Goal: Task Accomplishment & Management: Manage account settings

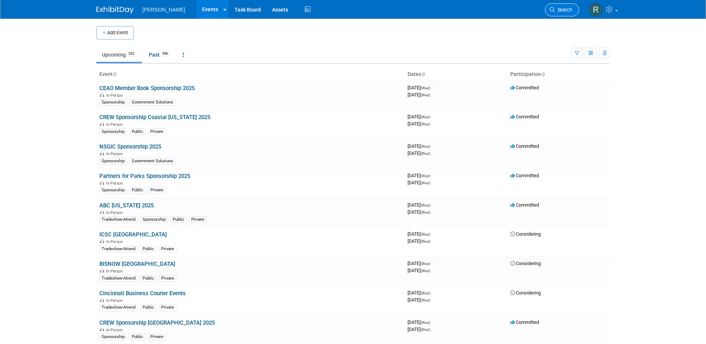
click at [556, 6] on link "Search" at bounding box center [562, 9] width 34 height 13
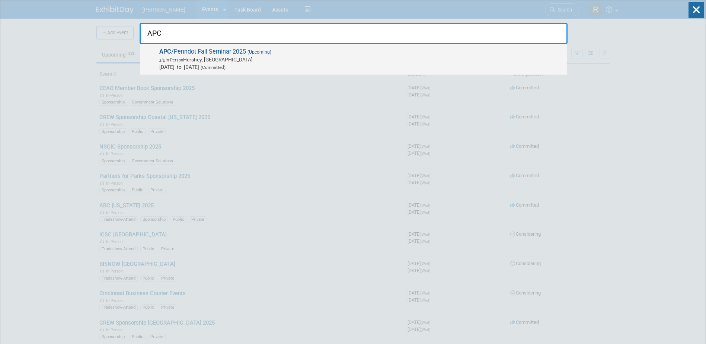
type input "APC"
click at [364, 67] on span "[DATE] to [DATE] (Committed)" at bounding box center [361, 66] width 404 height 7
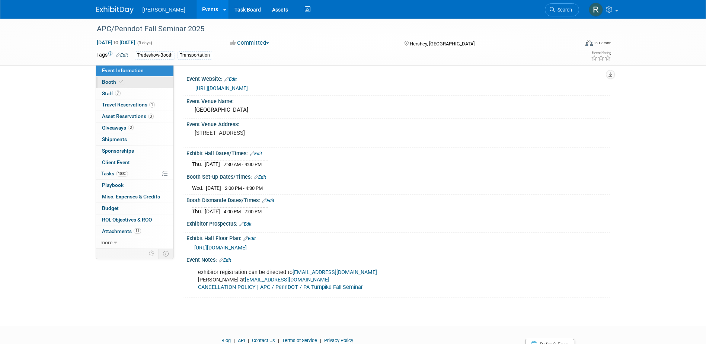
click at [119, 85] on link "Booth" at bounding box center [134, 82] width 77 height 11
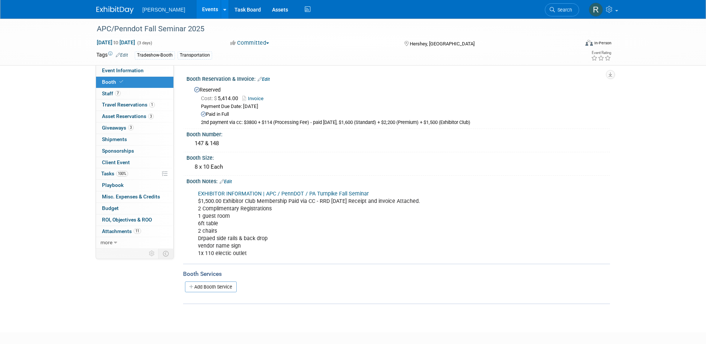
click at [269, 79] on link "Edit" at bounding box center [264, 79] width 12 height 5
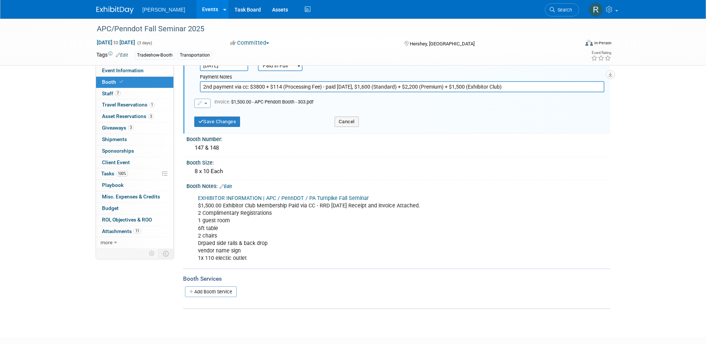
scroll to position [38, 0]
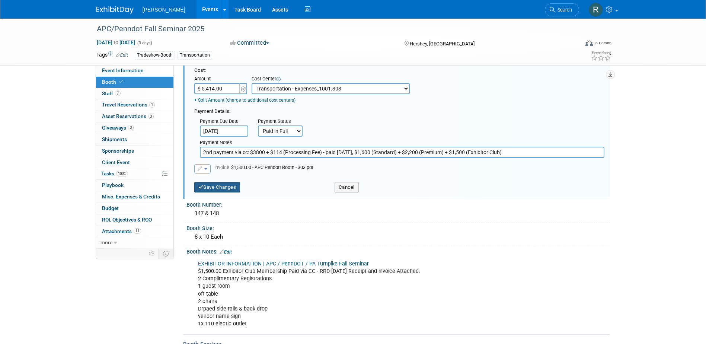
click at [216, 188] on button "Save Changes" at bounding box center [217, 187] width 46 height 10
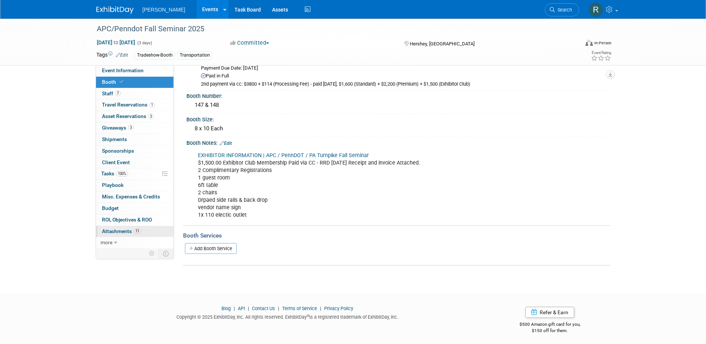
click at [129, 233] on span "Attachments 11" at bounding box center [121, 231] width 39 height 6
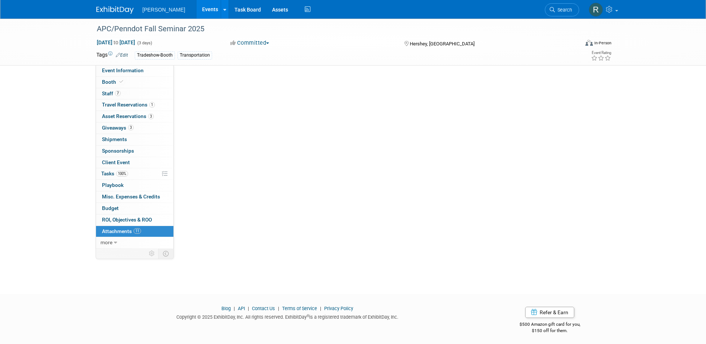
scroll to position [0, 0]
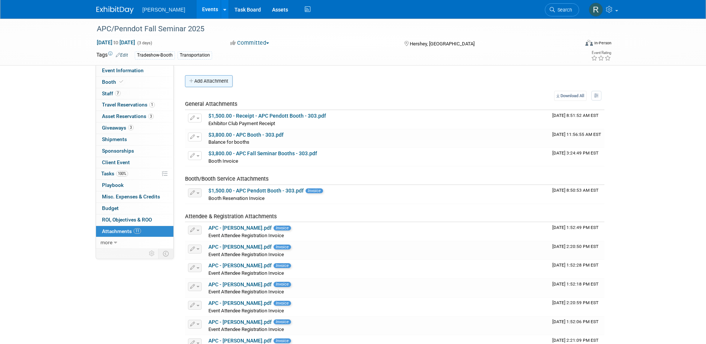
click at [212, 83] on button "Add Attachment" at bounding box center [209, 81] width 48 height 12
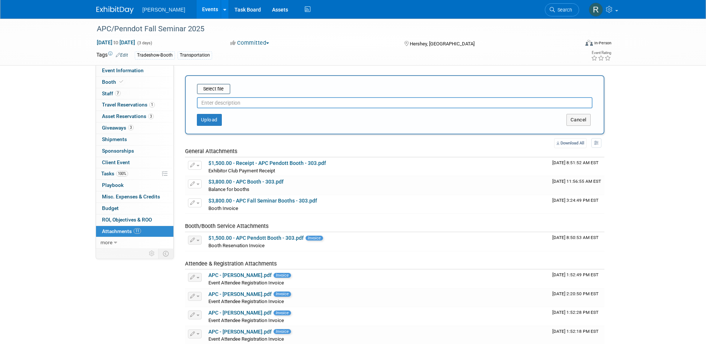
click at [213, 104] on input "text" at bounding box center [395, 102] width 396 height 11
type input "Updated Booth Invoice with processing fee"
click at [206, 92] on input "file" at bounding box center [185, 89] width 89 height 9
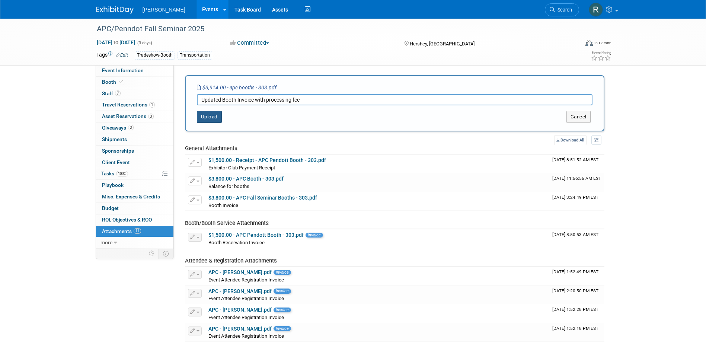
click at [215, 116] on button "Upload" at bounding box center [209, 117] width 25 height 12
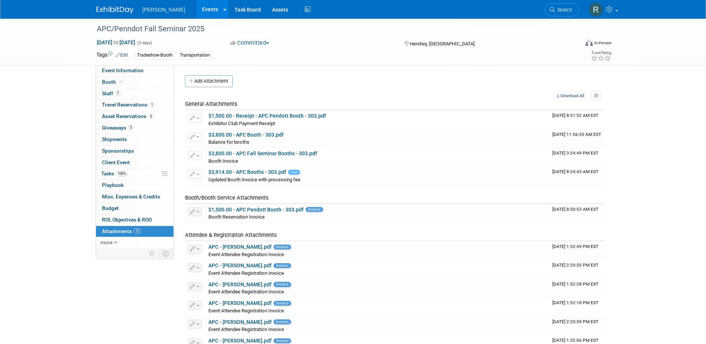
drag, startPoint x: 205, startPoint y: 28, endPoint x: 90, endPoint y: 26, distance: 115.5
click at [90, 26] on div "APC/Penndot Fall Seminar 2025 Nov 19, 2025 to Nov 21, 2025 (3 days) Nov 19, 202…" at bounding box center [353, 42] width 706 height 47
copy div "APC/Penndot Fall Seminar 2025"
click at [551, 9] on icon at bounding box center [552, 9] width 5 height 5
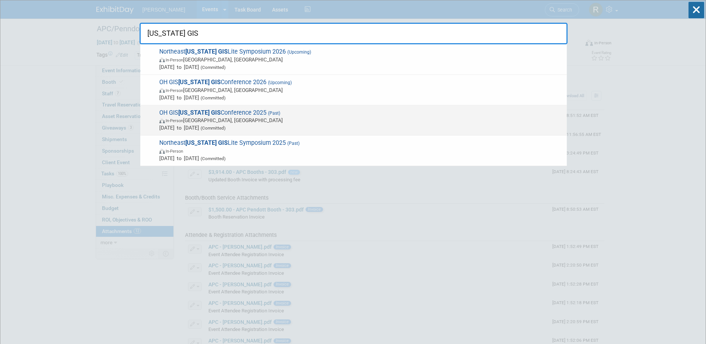
type input "Ohio GIS"
click at [220, 121] on span "In-Person Columbus, OH" at bounding box center [361, 120] width 404 height 7
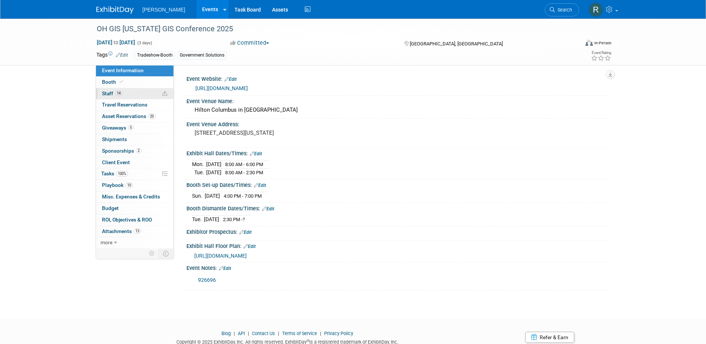
click at [112, 94] on span "Staff 14" at bounding box center [112, 93] width 20 height 6
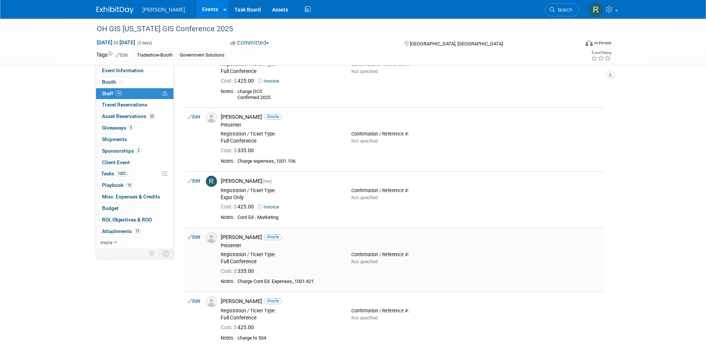
scroll to position [484, 0]
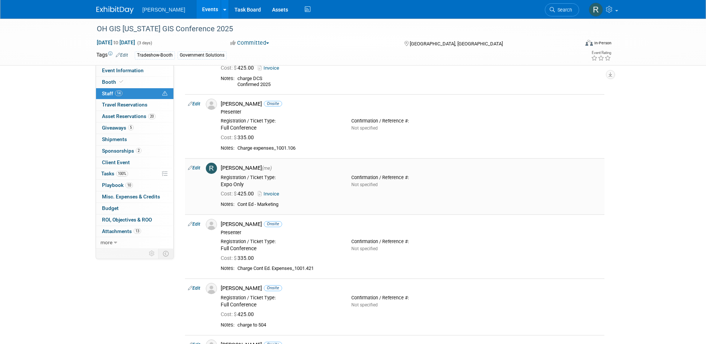
click at [197, 166] on link "Edit" at bounding box center [194, 167] width 12 height 5
select select "844a177d-a181-44ff-a72a-5731d68e4351"
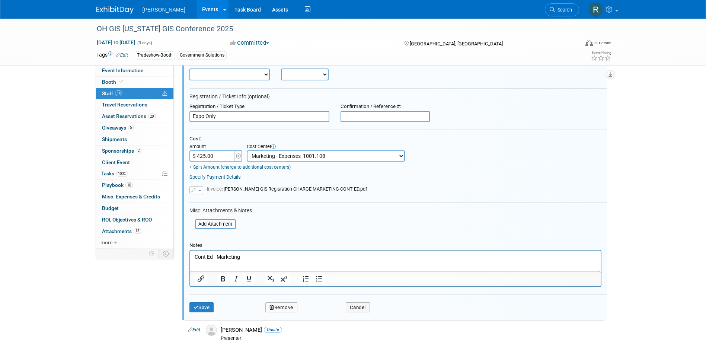
scroll to position [595, 0]
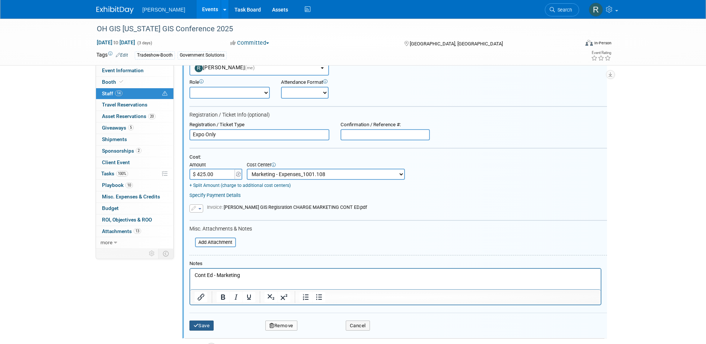
click at [204, 324] on button "Save" at bounding box center [202, 326] width 25 height 10
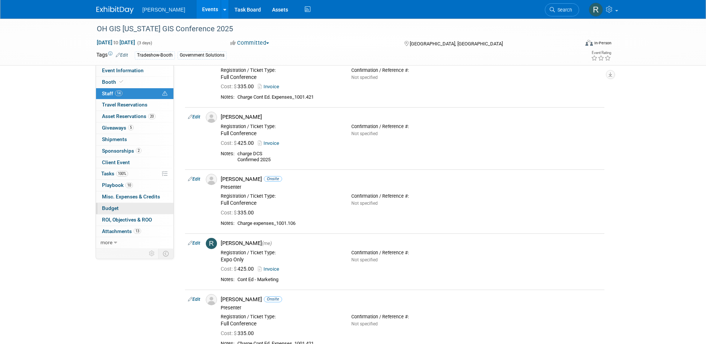
scroll to position [372, 0]
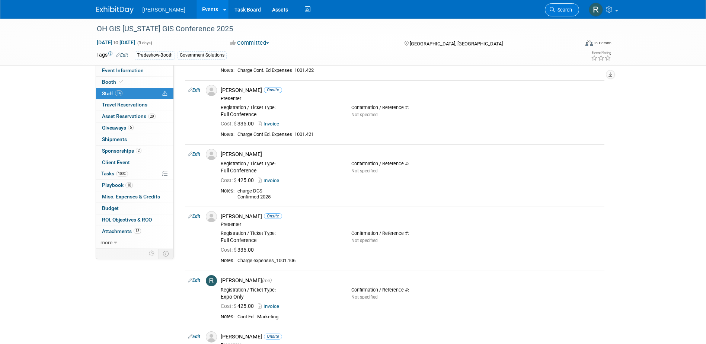
click at [559, 13] on link "Search" at bounding box center [562, 9] width 34 height 13
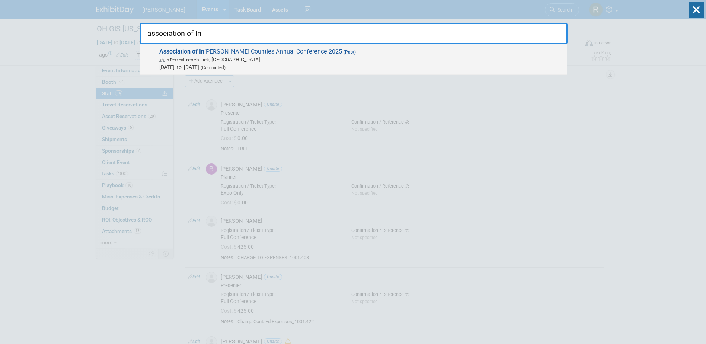
type input "association of In"
click at [222, 59] on span "In-Person French Lick, IN" at bounding box center [361, 59] width 404 height 7
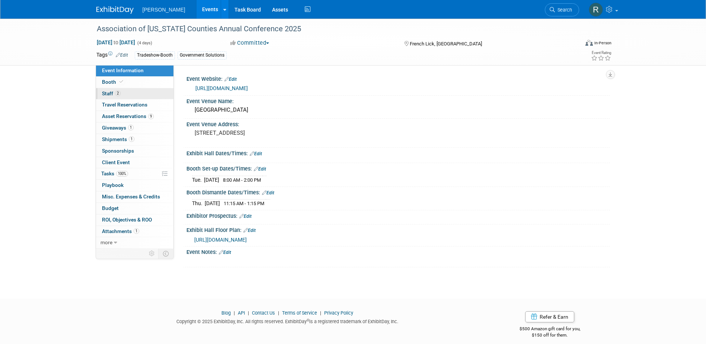
click at [141, 96] on link "2 Staff 2" at bounding box center [134, 93] width 77 height 11
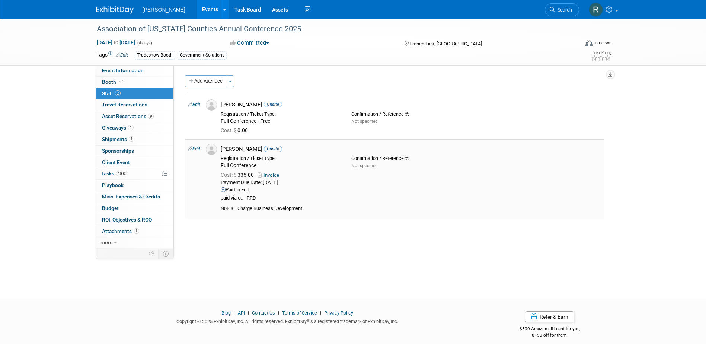
click at [270, 177] on link "Invoice" at bounding box center [270, 175] width 24 height 6
click at [197, 149] on link "Edit" at bounding box center [194, 148] width 12 height 5
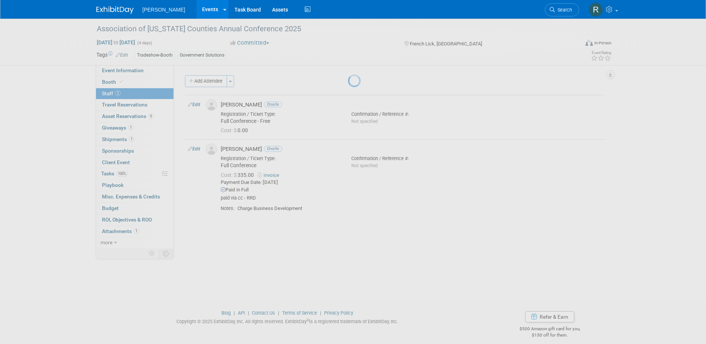
select select "0645a9d8-feeb-41f7-8327-bfd0e6688f3a"
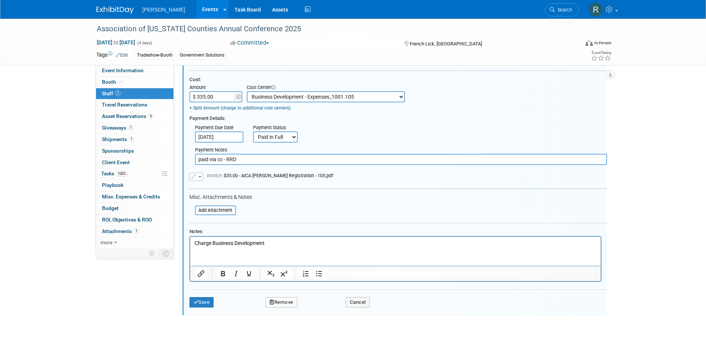
scroll to position [230, 0]
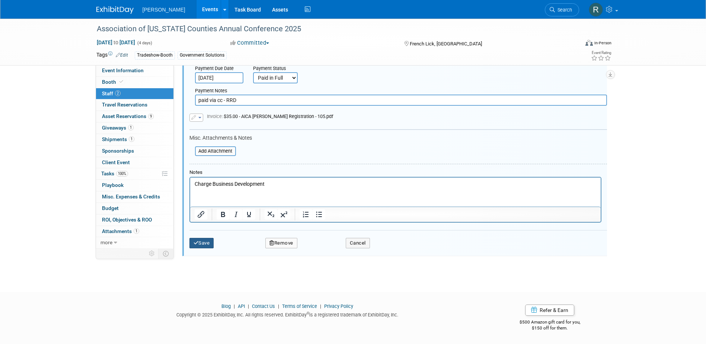
click at [206, 245] on button "Save" at bounding box center [202, 243] width 25 height 10
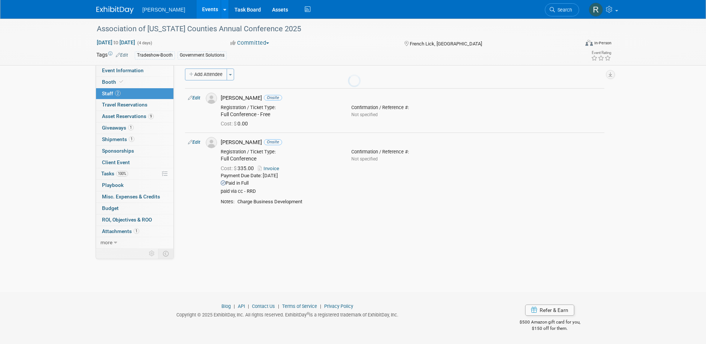
scroll to position [7, 0]
click at [565, 11] on span "Search" at bounding box center [563, 10] width 17 height 6
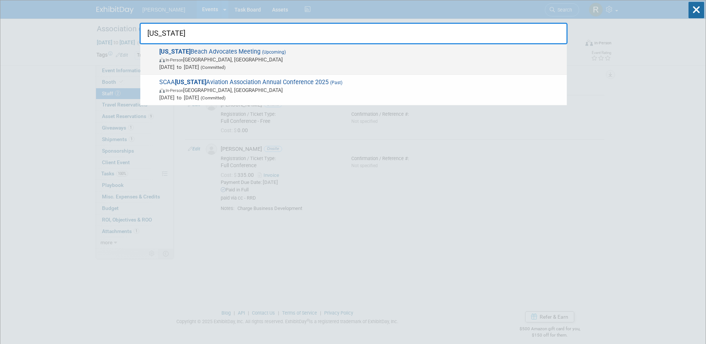
type input "South Carolina"
click at [241, 63] on span "In-Person Hilton Head Island, SC" at bounding box center [361, 59] width 404 height 7
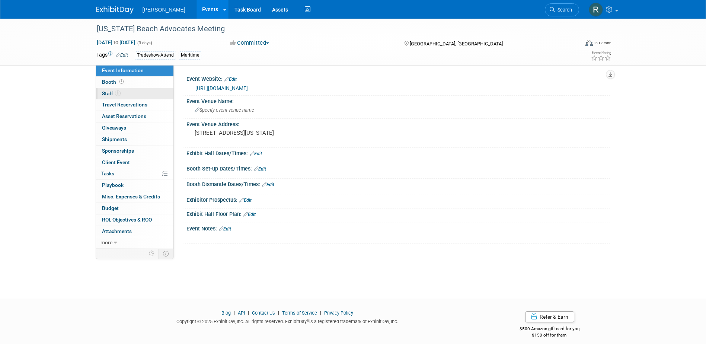
click at [142, 91] on link "1 Staff 1" at bounding box center [134, 93] width 77 height 11
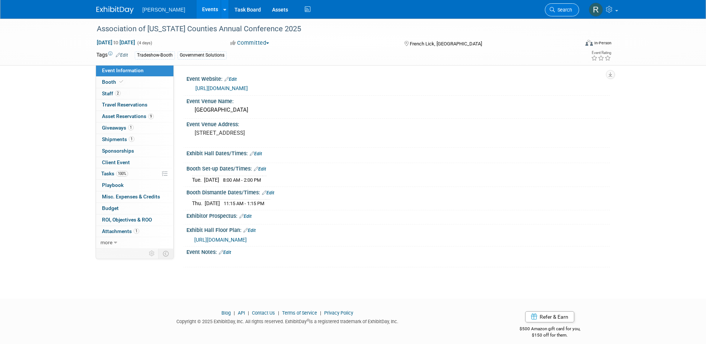
click at [559, 13] on link "Search" at bounding box center [562, 9] width 34 height 13
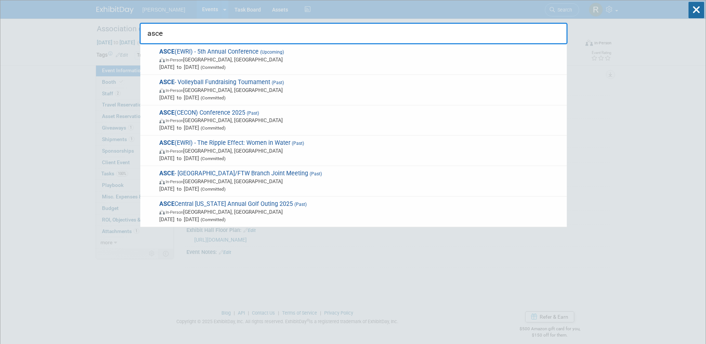
type input "asce"
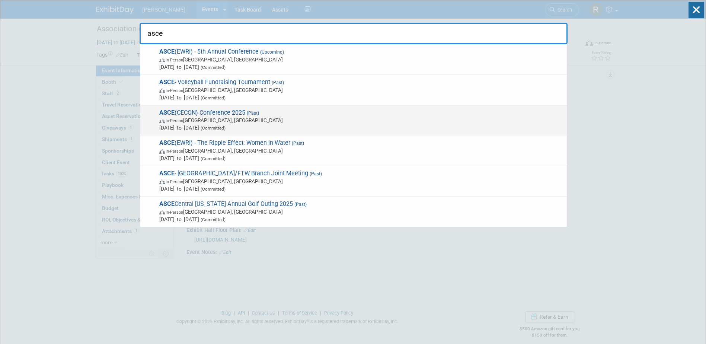
click at [205, 116] on span "ASCE (CECON) Conference 2025 (Past) In-Person San Marcos, TX Sep 17, 2025 to Se…" at bounding box center [360, 120] width 406 height 23
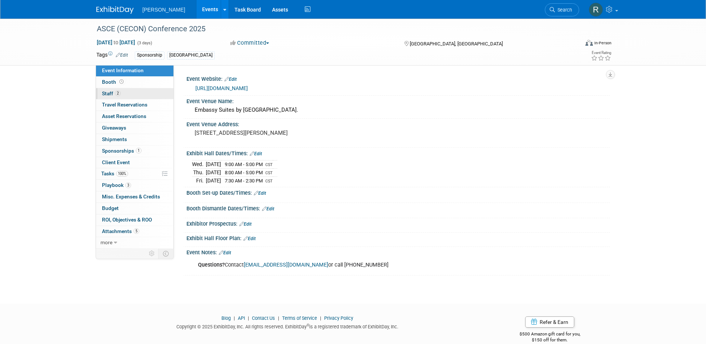
drag, startPoint x: 0, startPoint y: 0, endPoint x: 138, endPoint y: 93, distance: 166.6
click at [138, 93] on link "2 Staff 2" at bounding box center [134, 93] width 77 height 11
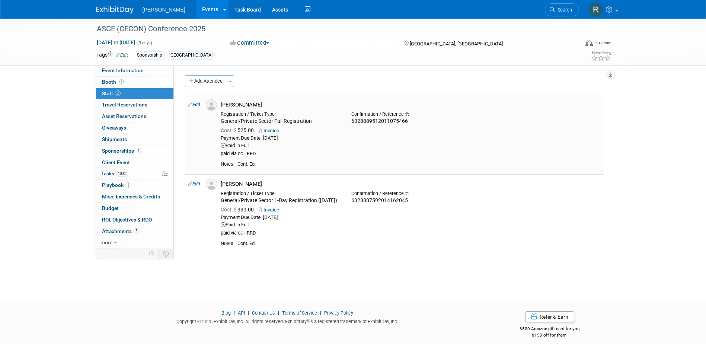
click at [200, 105] on link "Edit" at bounding box center [194, 104] width 12 height 5
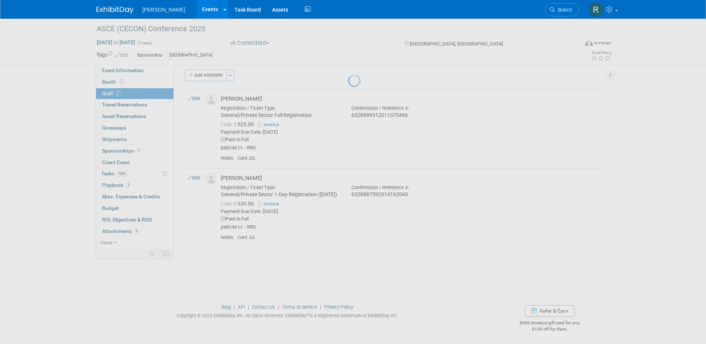
select select "2fbe892d-2c8a-4c0a-8939-f55ff6507f5f"
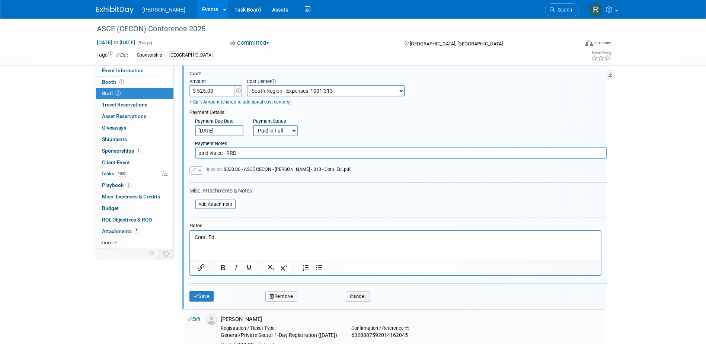
scroll to position [159, 0]
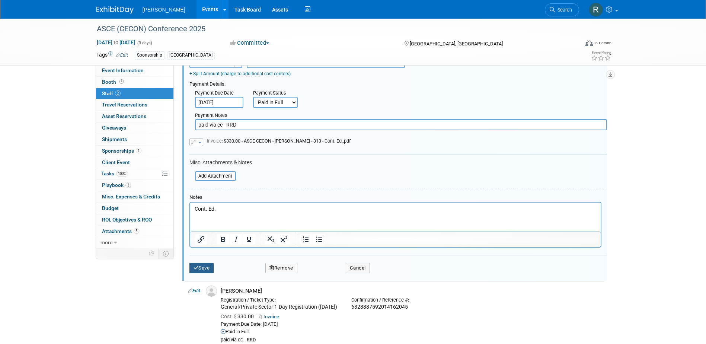
click at [203, 270] on button "Save" at bounding box center [202, 268] width 25 height 10
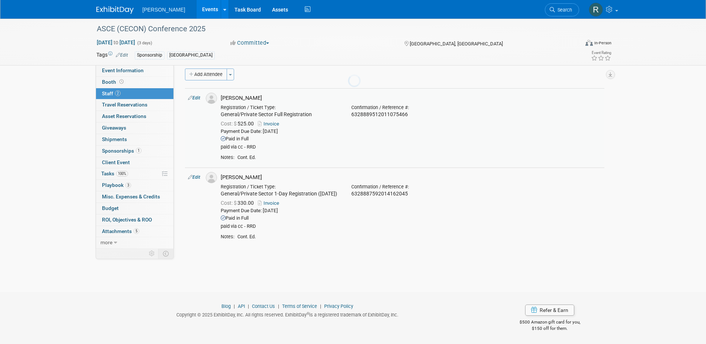
scroll to position [7, 0]
click at [559, 16] on link "Search" at bounding box center [562, 9] width 34 height 13
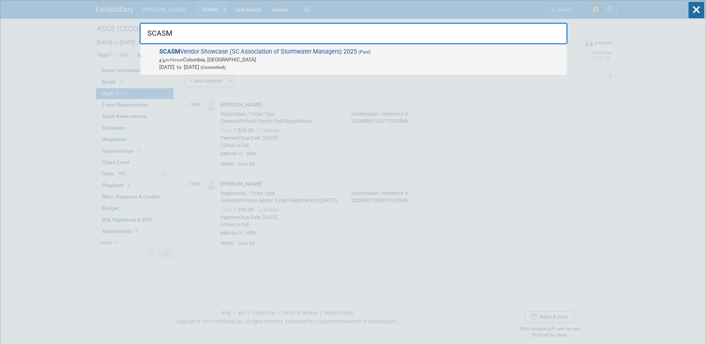
type input "SCASM"
click at [327, 55] on span "SCASM Vendor Showcase (SC Association of Stormwater Managers) 2025 (Past) In-Pe…" at bounding box center [360, 59] width 406 height 23
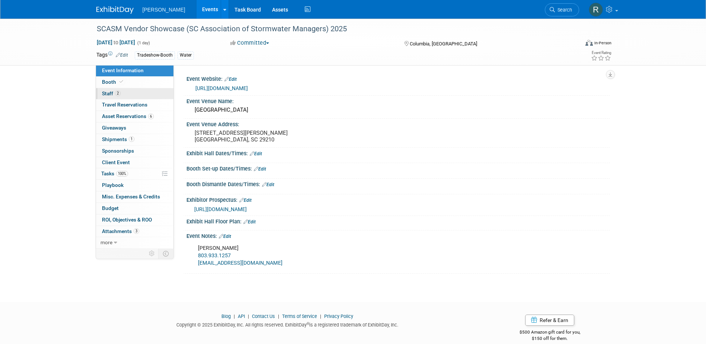
click at [135, 93] on link "2 Staff 2" at bounding box center [134, 93] width 77 height 11
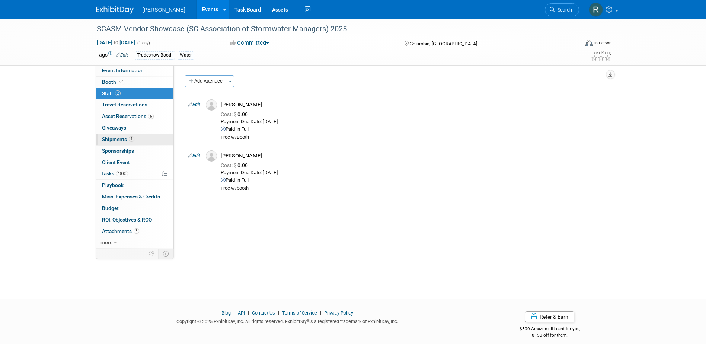
click at [119, 139] on span "Shipments 1" at bounding box center [118, 139] width 32 height 6
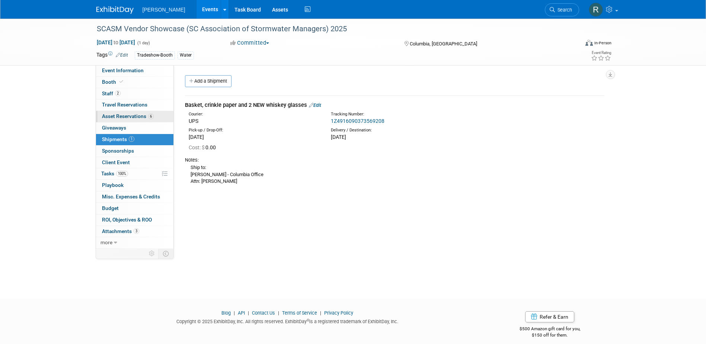
click at [134, 117] on span "Asset Reservations 6" at bounding box center [128, 116] width 52 height 6
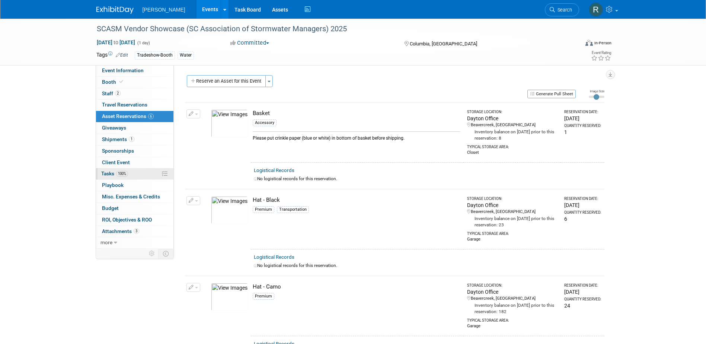
click at [124, 172] on span "100%" at bounding box center [122, 174] width 12 height 6
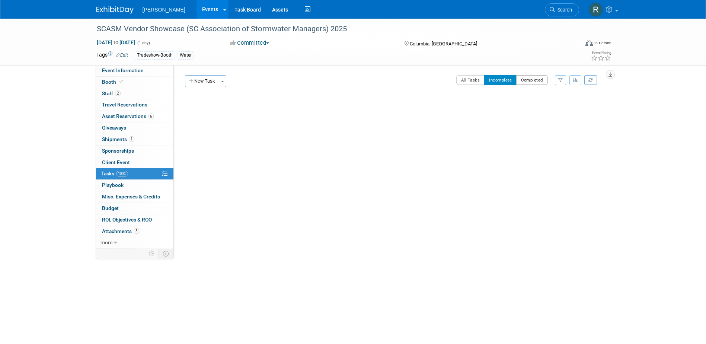
click at [535, 81] on button "Completed" at bounding box center [533, 80] width 32 height 10
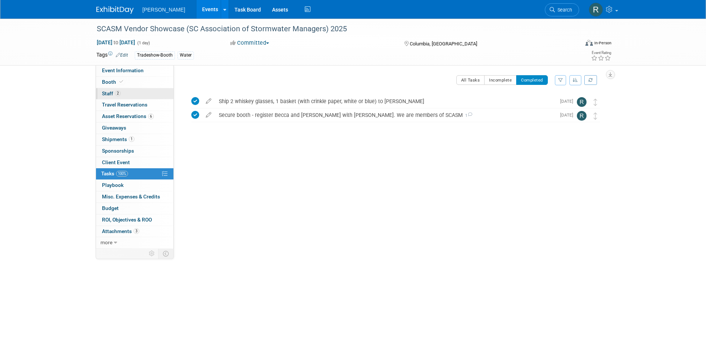
click at [133, 97] on link "2 Staff 2" at bounding box center [134, 93] width 77 height 11
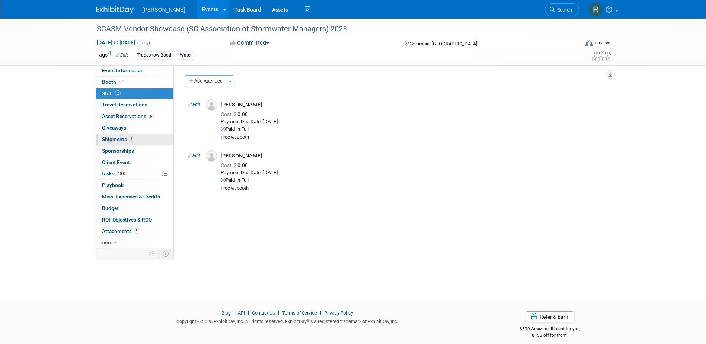
click at [134, 138] on link "1 Shipments 1" at bounding box center [134, 139] width 77 height 11
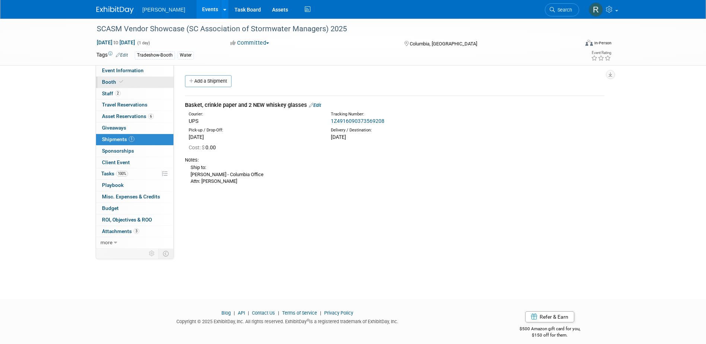
click at [134, 83] on link "Booth" at bounding box center [134, 82] width 77 height 11
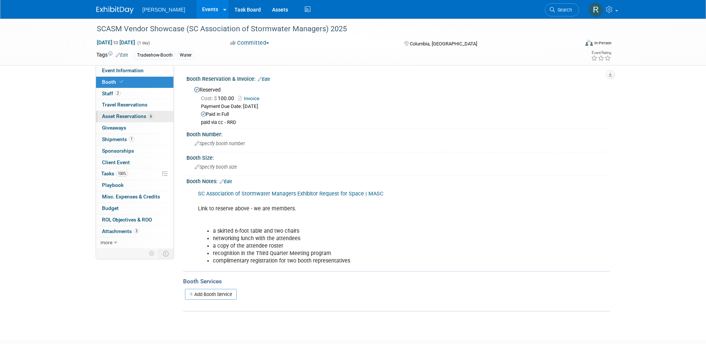
click at [134, 114] on span "Asset Reservations 6" at bounding box center [128, 116] width 52 height 6
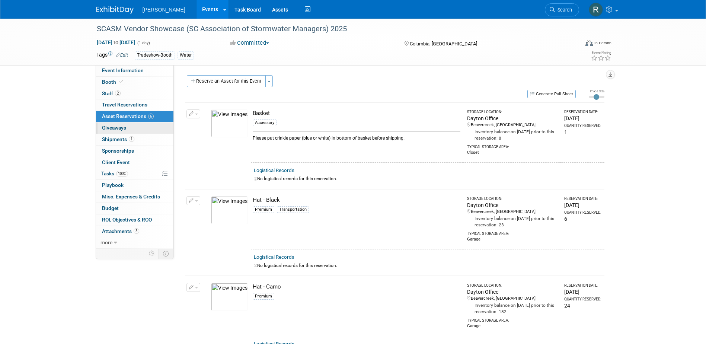
click at [111, 127] on span "Giveaways 0" at bounding box center [114, 128] width 24 height 6
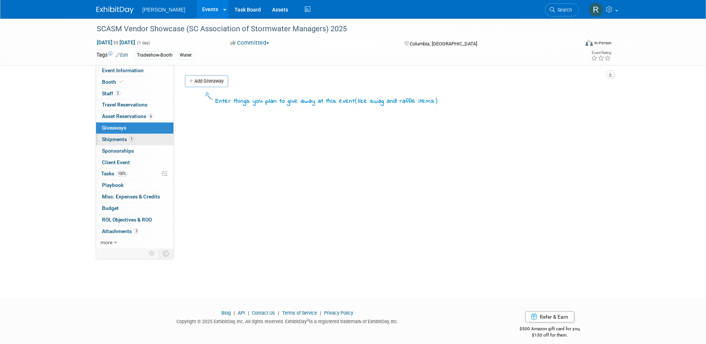
click at [120, 137] on span "Shipments 1" at bounding box center [118, 139] width 32 height 6
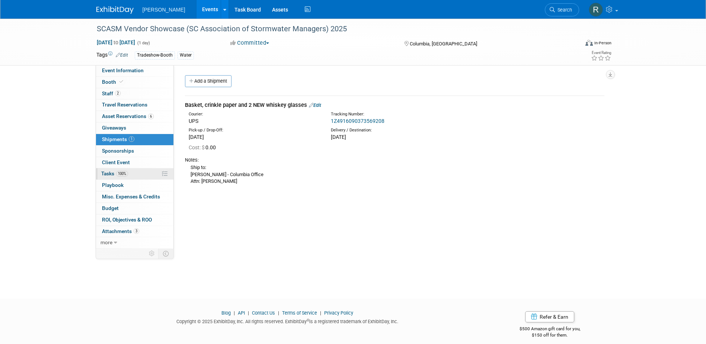
click at [117, 173] on span "100%" at bounding box center [122, 174] width 12 height 6
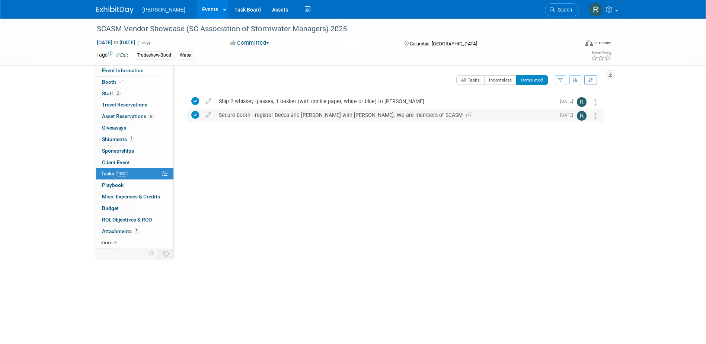
click at [381, 115] on div "Secure booth - register Becca and Brian free with booth. We are members of SCAS…" at bounding box center [385, 115] width 341 height 13
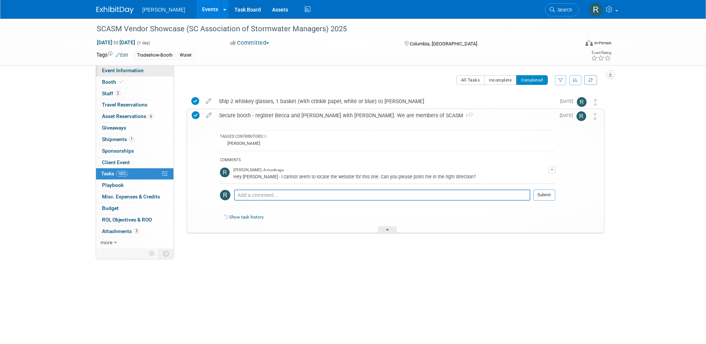
click at [136, 70] on span "Event Information" at bounding box center [123, 70] width 42 height 6
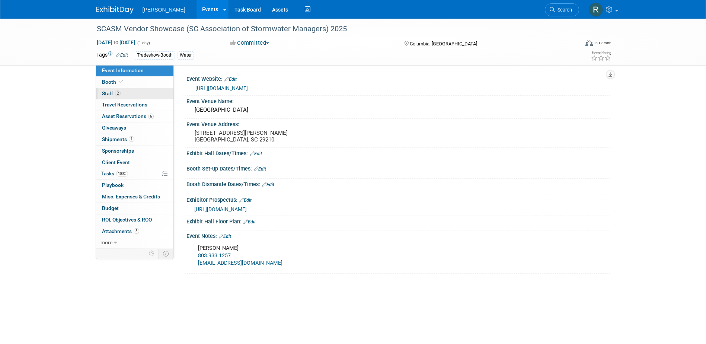
click at [120, 95] on span "2" at bounding box center [118, 93] width 6 height 6
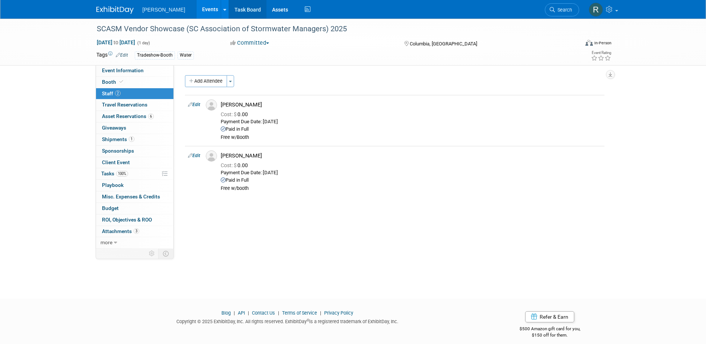
click at [229, 9] on link "Task Board" at bounding box center [248, 9] width 38 height 19
